Goal: Task Accomplishment & Management: Complete application form

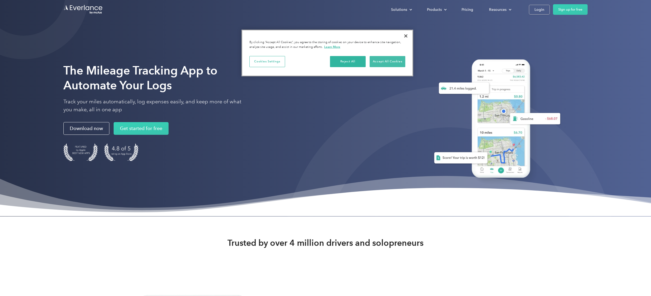
click at [392, 62] on button "Accept All Cookies" at bounding box center [388, 61] width 36 height 11
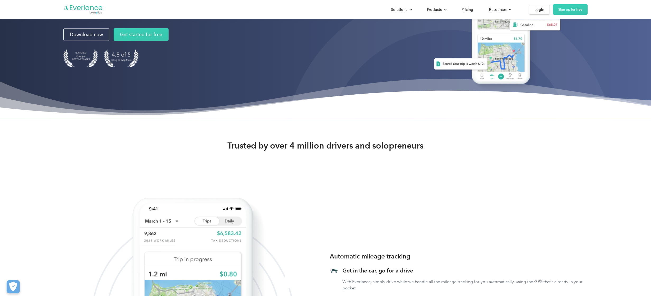
scroll to position [57, 0]
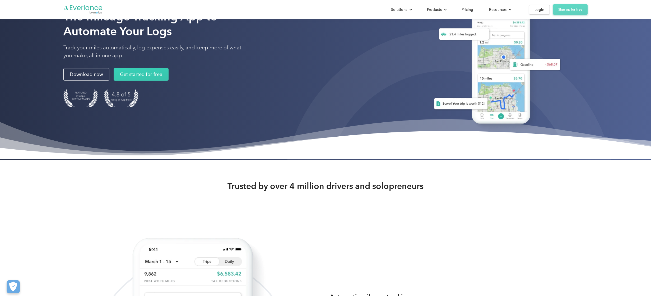
click at [572, 9] on link "Sign up for free" at bounding box center [570, 9] width 35 height 11
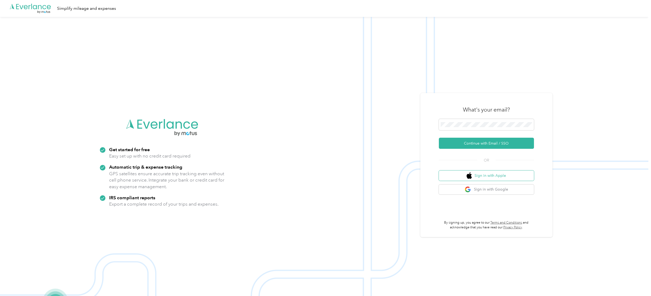
click at [510, 176] on button "Sign in with Apple" at bounding box center [486, 176] width 95 height 10
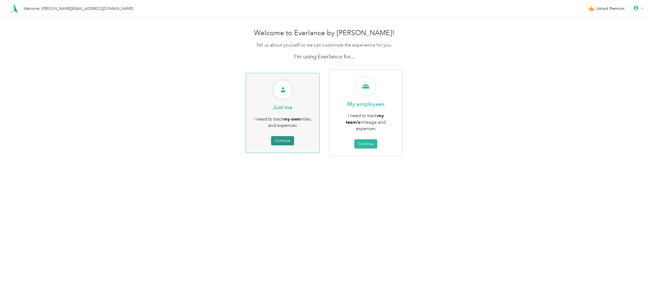
click at [286, 136] on button "Continue" at bounding box center [282, 140] width 23 height 9
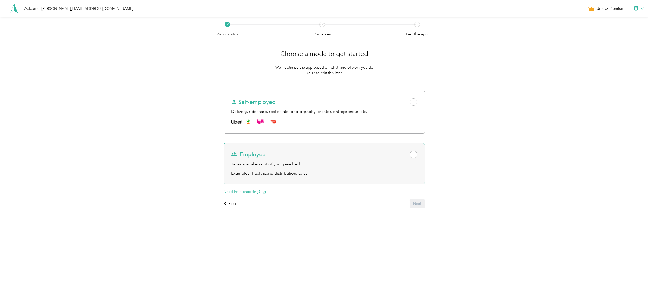
click at [413, 154] on span at bounding box center [413, 154] width 7 height 7
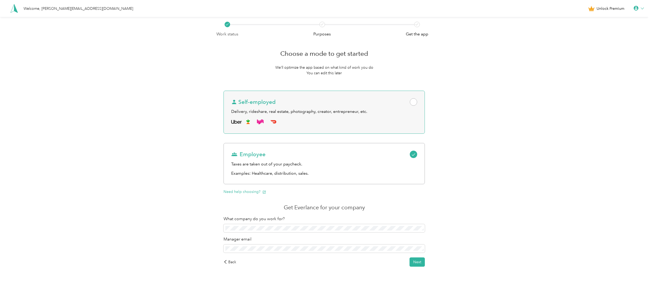
click at [415, 102] on span at bounding box center [413, 101] width 7 height 7
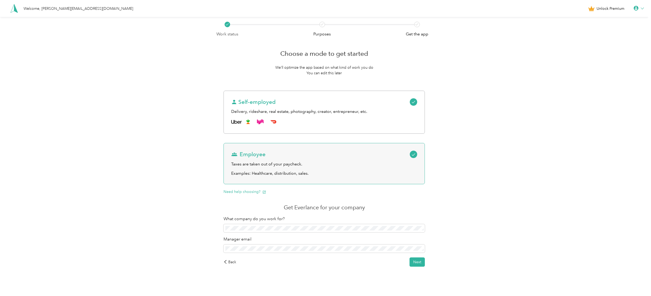
click at [417, 154] on span at bounding box center [413, 154] width 7 height 7
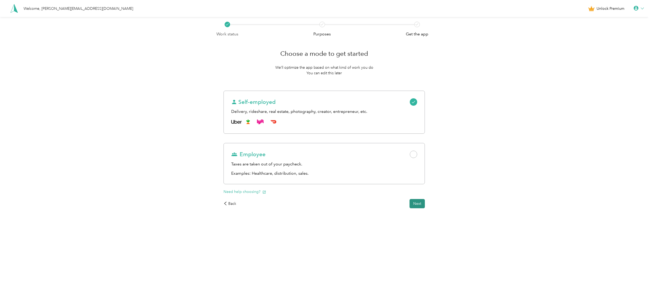
click at [418, 204] on button "Next" at bounding box center [417, 203] width 15 height 9
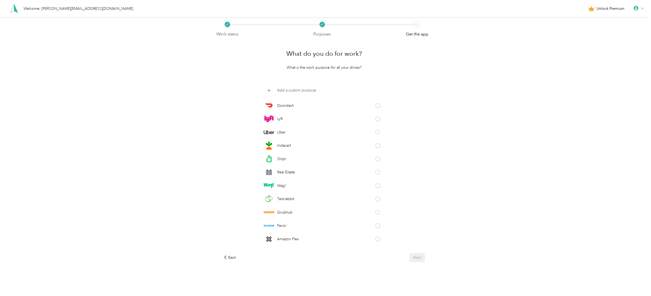
click at [295, 90] on p "Add a custom purpose" at bounding box center [296, 91] width 39 height 6
click at [230, 255] on div "Back" at bounding box center [230, 257] width 13 height 6
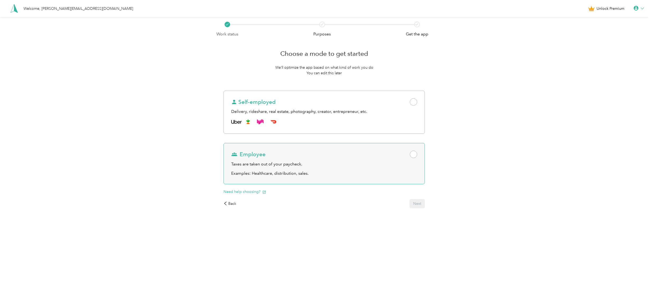
click at [414, 152] on span at bounding box center [413, 154] width 7 height 7
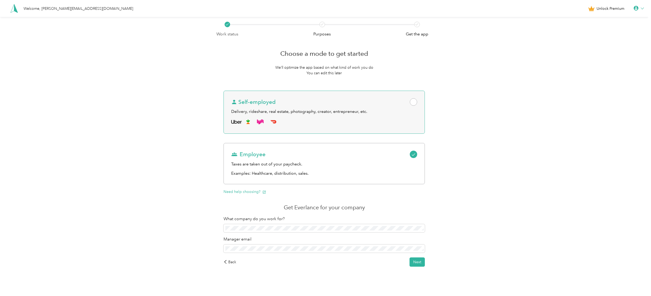
click at [414, 102] on span at bounding box center [413, 101] width 7 height 7
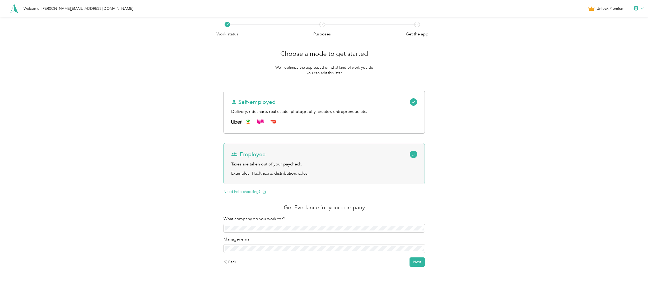
click at [416, 153] on icon at bounding box center [414, 155] width 4 height 4
click at [419, 203] on button "Next" at bounding box center [417, 203] width 15 height 9
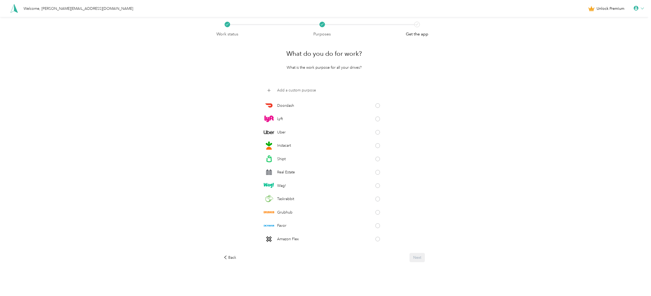
click at [293, 90] on p "Add a custom purpose" at bounding box center [296, 91] width 39 height 6
click at [431, 155] on div "What do you do for work? What is the work purpose for all your drives? Doordash…" at bounding box center [324, 152] width 216 height 231
click at [240, 92] on div "Doordash Lyft Uber Instacart Shipt Real Estate Wag! Taskrabbit Grubhub Favor Am…" at bounding box center [324, 166] width 201 height 162
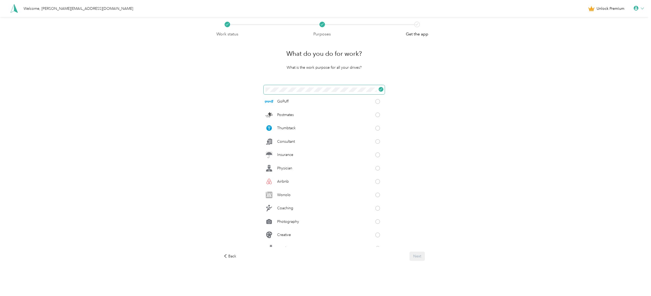
scroll to position [210, 0]
click at [291, 175] on p "Creative" at bounding box center [284, 175] width 14 height 6
click at [257, 79] on div "What do you do for work? What is the work purpose for all your drives? Doordash…" at bounding box center [324, 152] width 216 height 231
click at [420, 256] on button "Next" at bounding box center [417, 256] width 15 height 9
